Goal: Information Seeking & Learning: Compare options

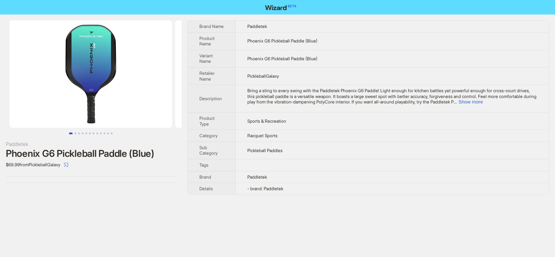
click at [296, 102] on span "Bring a sting to every swing with the Paddletek Phoenix G6 Paddle! Light enough…" at bounding box center [391, 96] width 289 height 17
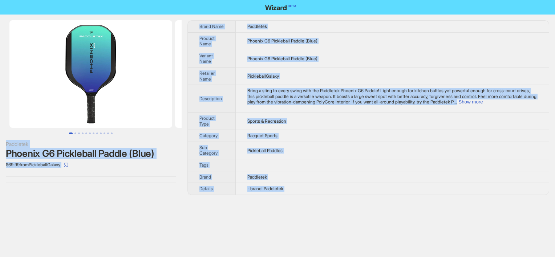
copy div "Paddletek Phoenix G6 Pickleball Paddle (Blue) $69.99 from PickleballGalaxy Bran…"
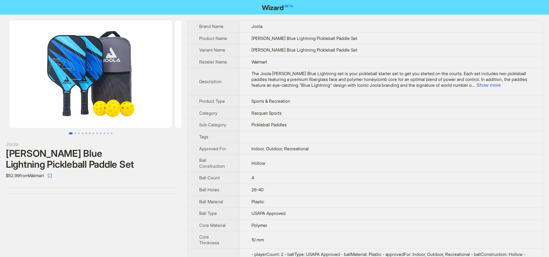
click at [279, 131] on td "Pickleball Paddles" at bounding box center [391, 125] width 303 height 12
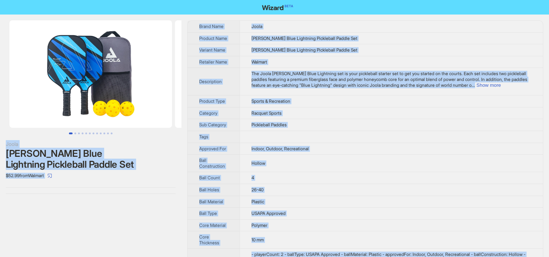
copy div "Joola Ben Johns Blue Lightning Pickleball Paddle Set $52.99 from Walmart Brand …"
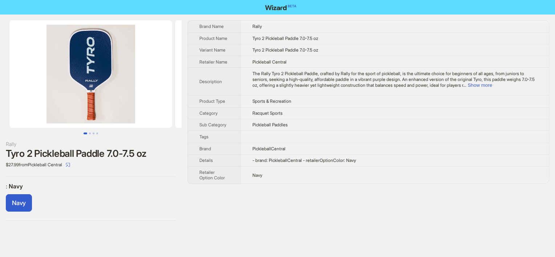
drag, startPoint x: 375, startPoint y: 119, endPoint x: 366, endPoint y: 116, distance: 8.7
click at [372, 119] on td "Pickleball Paddles" at bounding box center [394, 125] width 308 height 12
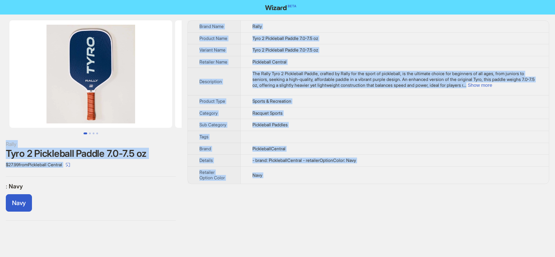
copy div "Rally Tyro 2 Pickleball Paddle 7.0-7.5 oz $27.99 from Pickleball Central : Navy…"
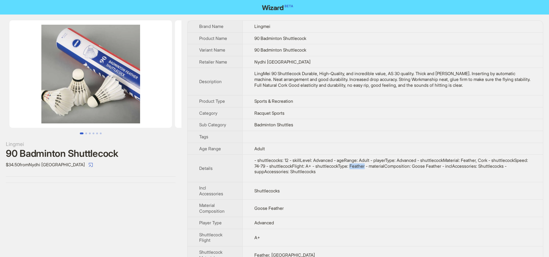
drag, startPoint x: 396, startPoint y: 165, endPoint x: 411, endPoint y: 164, distance: 15.6
click at [411, 164] on div "- shuttlecocks: 12 - skillLevel: Advanced - ageRange: Adult - playerType: Advan…" at bounding box center [392, 166] width 277 height 17
copy div "Feather"
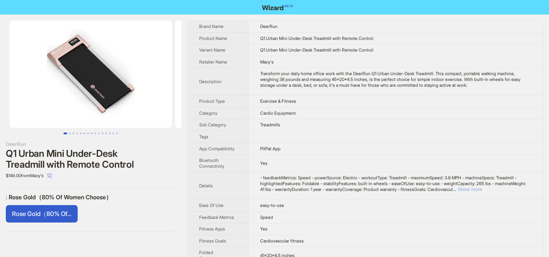
click at [482, 188] on button "Show more" at bounding box center [470, 189] width 24 height 5
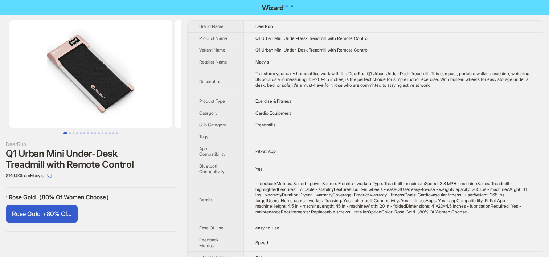
click at [292, 149] on td "PitPat App" at bounding box center [393, 151] width 299 height 17
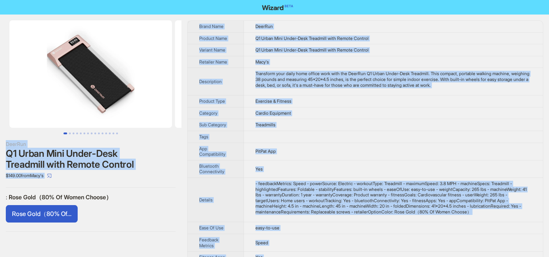
copy div "DeerRun Q1 Urban Mini Under-Desk Treadmill with Remote Control $149.00 from Mac…"
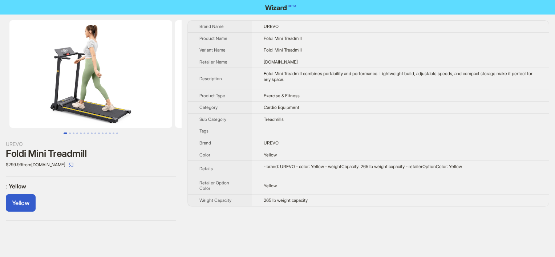
click at [257, 51] on td "Foldi Mini Treadmill" at bounding box center [400, 50] width 297 height 12
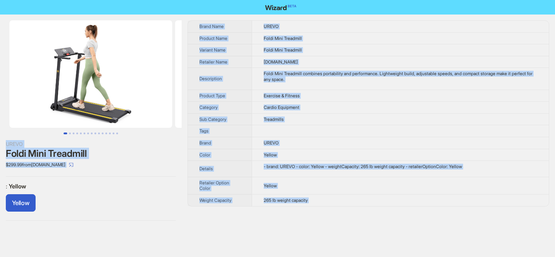
copy div "UREVO Foldi Mini Treadmill $299.99 from urevo.com : Yellow Yellow Brand Name UR…"
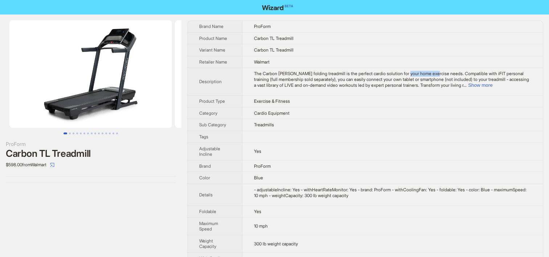
drag, startPoint x: 413, startPoint y: 72, endPoint x: 441, endPoint y: 72, distance: 28.0
click at [441, 72] on span "The Carbon TL smart folding treadmill is the perfect cardio solution for your h…" at bounding box center [391, 79] width 275 height 17
click at [238, 83] on th "Description" at bounding box center [215, 82] width 55 height 28
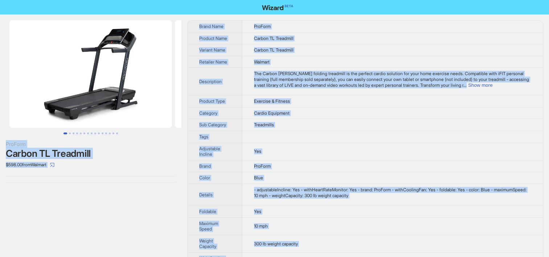
copy div "ProForm Carbon TL Treadmill $598.00 from Walmart Brand Name ProForm Product Nam…"
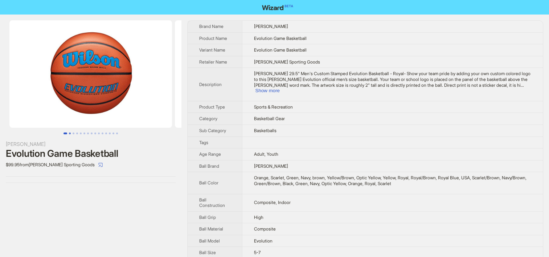
click at [70, 134] on button "Go to slide 2" at bounding box center [70, 133] width 2 height 2
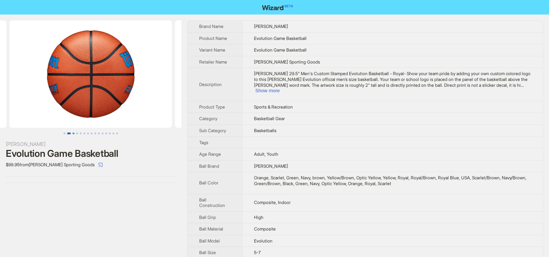
click at [73, 134] on button "Go to slide 3" at bounding box center [74, 133] width 2 height 2
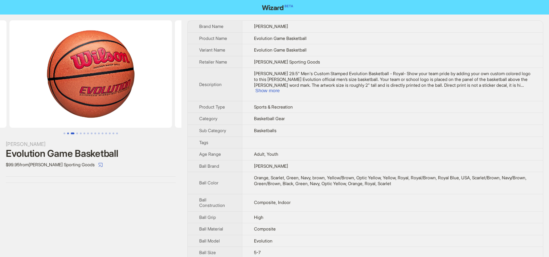
click at [67, 134] on button "Go to slide 2" at bounding box center [68, 133] width 2 height 2
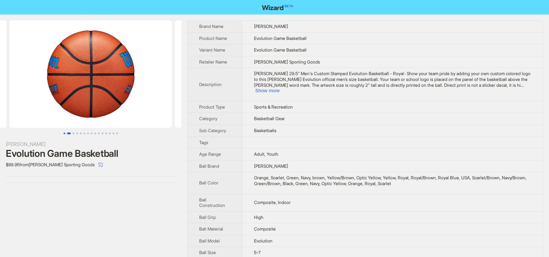
click at [65, 134] on button "Go to slide 1" at bounding box center [65, 133] width 2 height 2
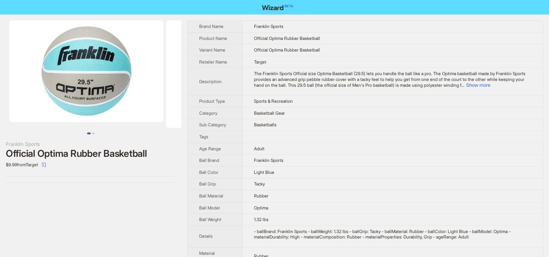
click at [343, 184] on td "Tacky" at bounding box center [392, 184] width 301 height 12
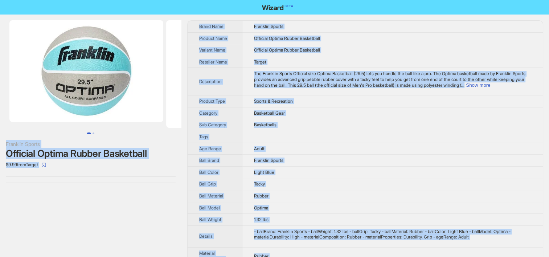
copy div "Franklin Sports Official Optima Rubber Basketball $9.99 from Target Brand Name …"
click at [282, 68] on td "The Franklin Sports Official size Optima Basketball (29.5) lets you handle the …" at bounding box center [392, 82] width 301 height 28
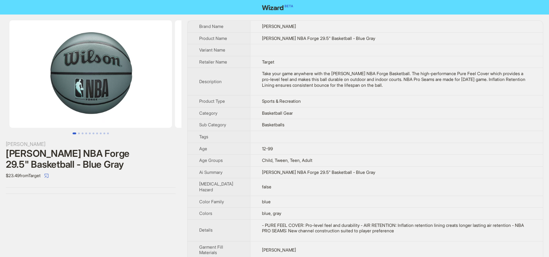
drag, startPoint x: 245, startPoint y: 136, endPoint x: 277, endPoint y: 146, distance: 33.0
click at [250, 136] on td at bounding box center [396, 137] width 293 height 12
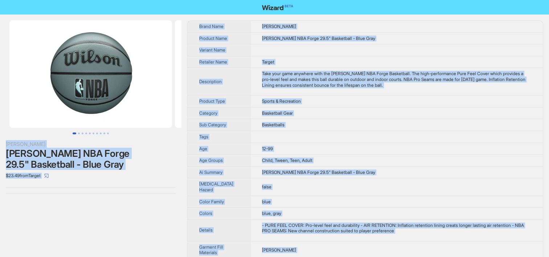
copy div "Loremi Dolors AME Conse 05.2" Adipiscing - Elit Sedd $63.37 eius Tempor Incid U…"
click at [276, 155] on td "Child, Tween, Teen, Adult" at bounding box center [396, 161] width 293 height 12
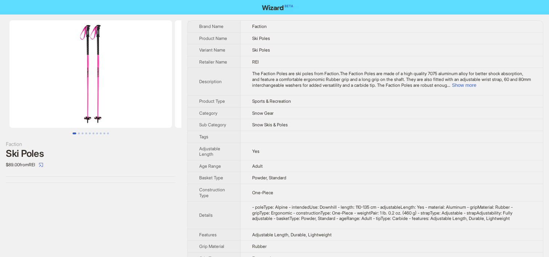
click at [286, 106] on td "Sports & Recreation" at bounding box center [392, 101] width 302 height 12
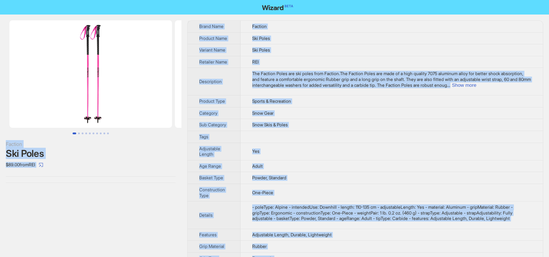
copy div "Faction Ski Poles $89.00 from REI Brand Name Faction Product Name Ski Poles Var…"
